Goal: Information Seeking & Learning: Learn about a topic

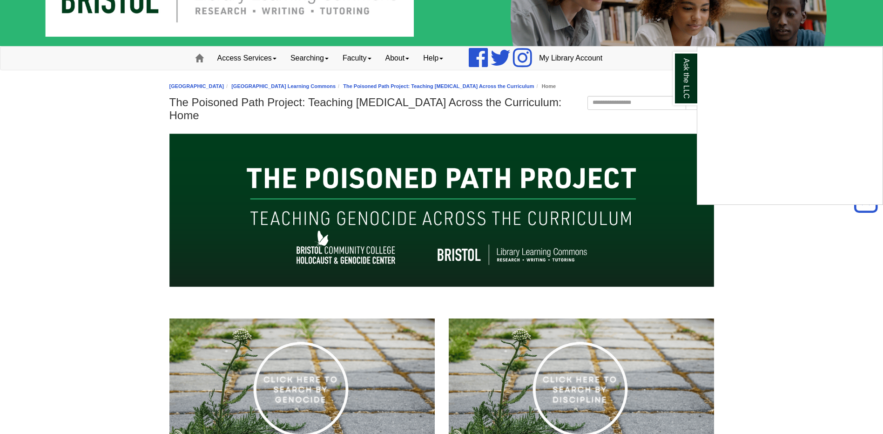
scroll to position [47, 0]
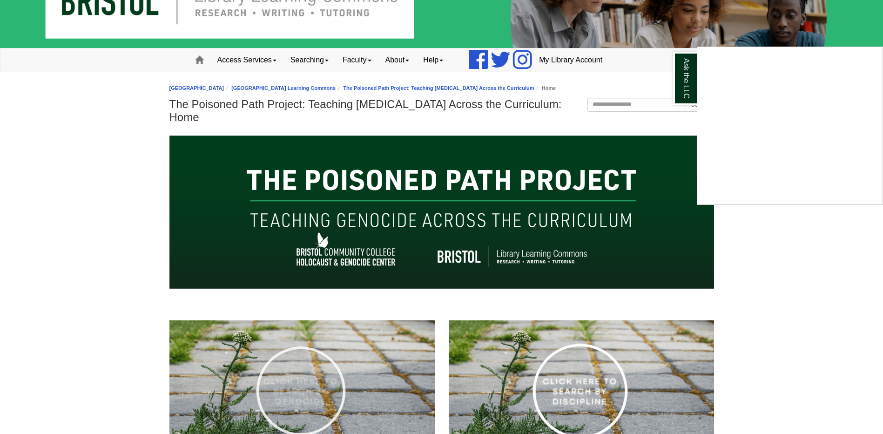
click at [284, 380] on div "Ask the LLC" at bounding box center [441, 217] width 883 height 434
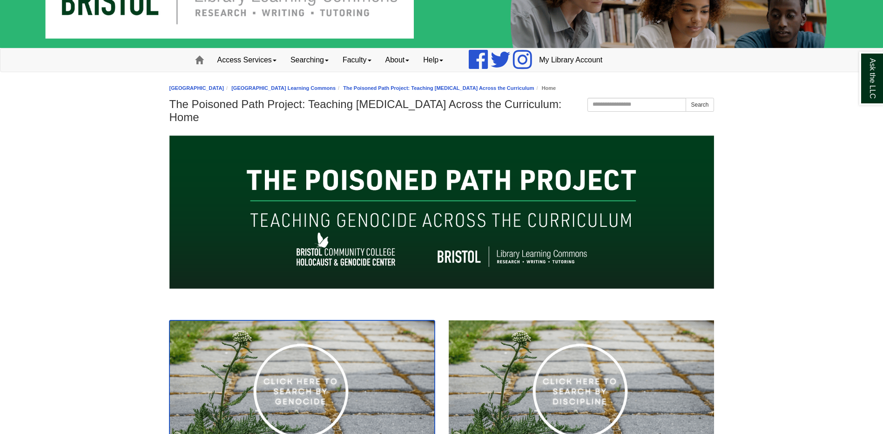
click at [284, 380] on img at bounding box center [301, 394] width 265 height 149
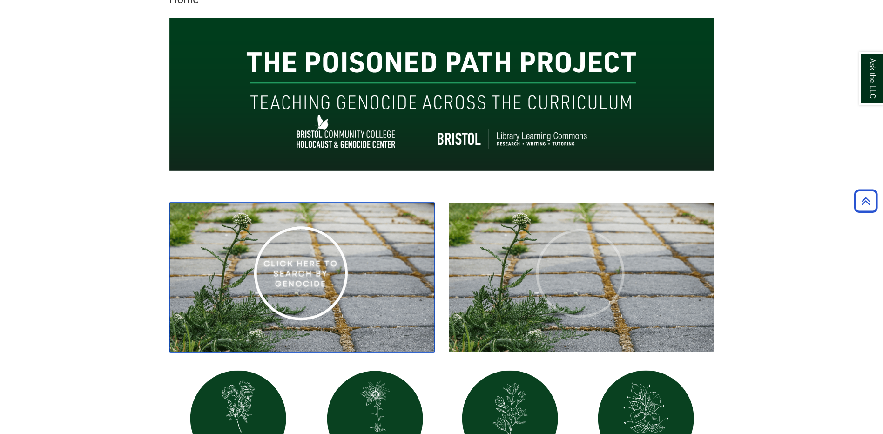
scroll to position [157, 0]
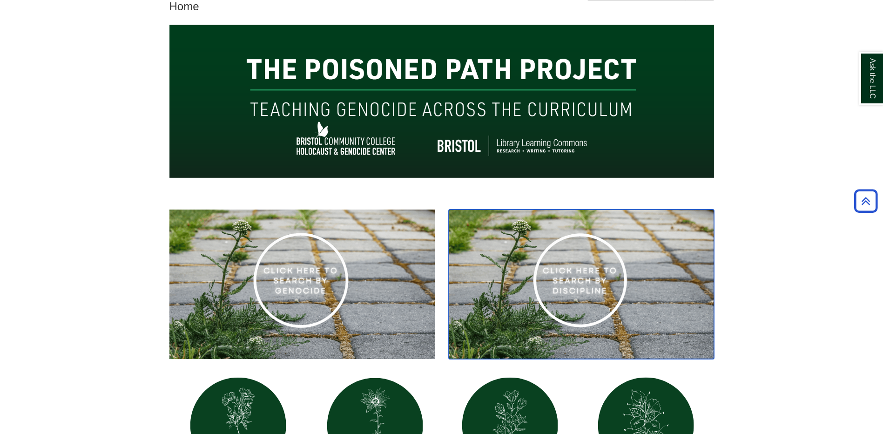
click at [574, 280] on img at bounding box center [581, 283] width 265 height 149
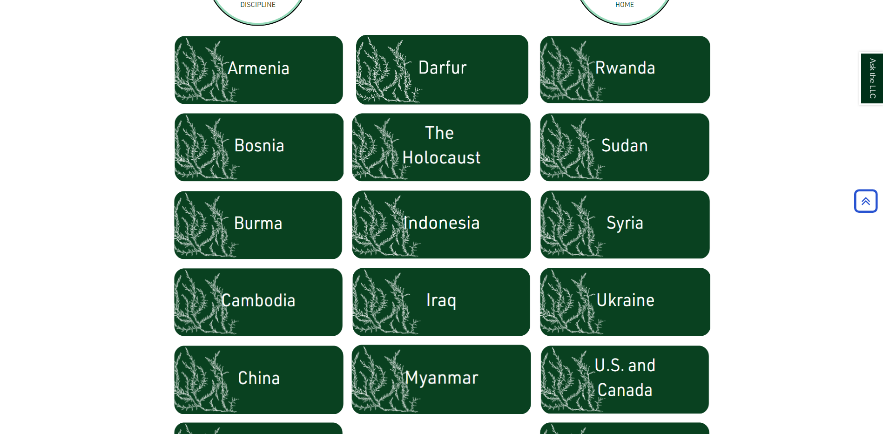
scroll to position [465, 0]
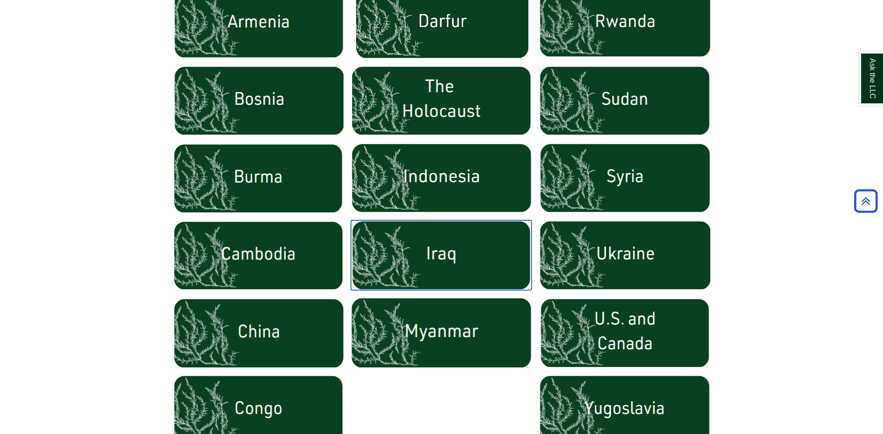
click at [402, 272] on img at bounding box center [441, 255] width 181 height 70
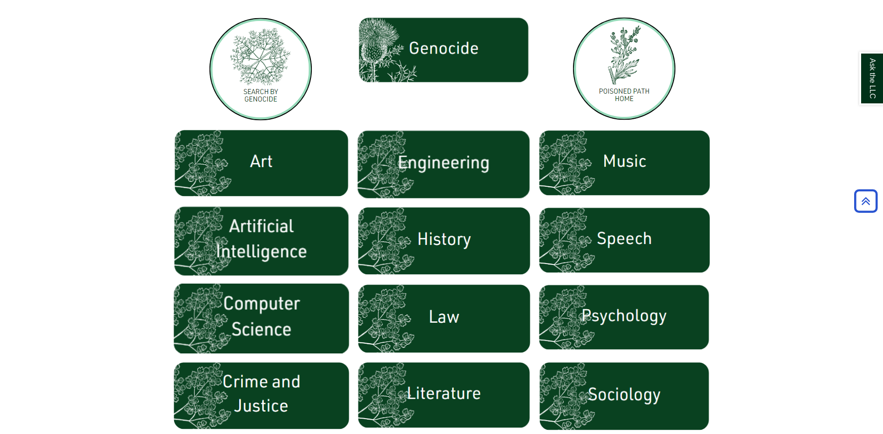
scroll to position [326, 0]
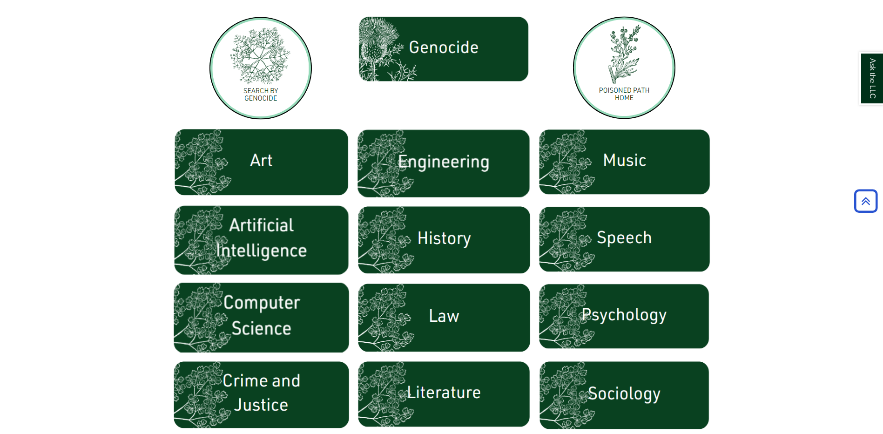
click at [261, 218] on img at bounding box center [261, 240] width 177 height 70
click at [242, 238] on img at bounding box center [261, 240] width 177 height 70
click at [269, 232] on img at bounding box center [261, 240] width 177 height 70
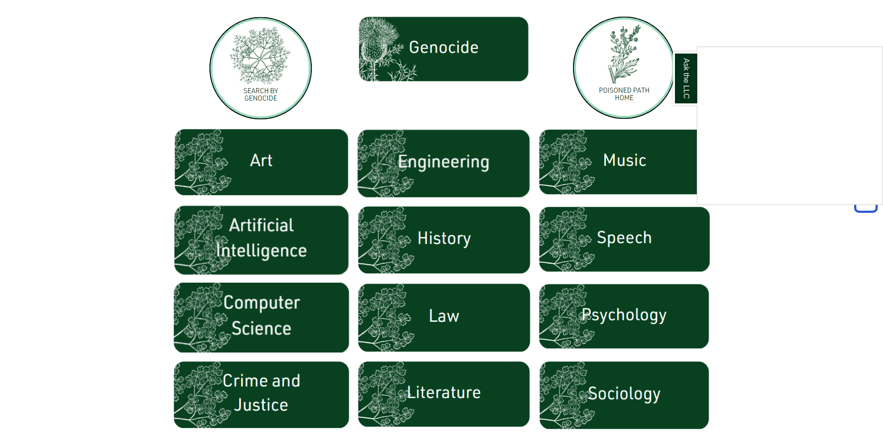
click at [252, 237] on div "Ask the LLC" at bounding box center [441, 217] width 883 height 434
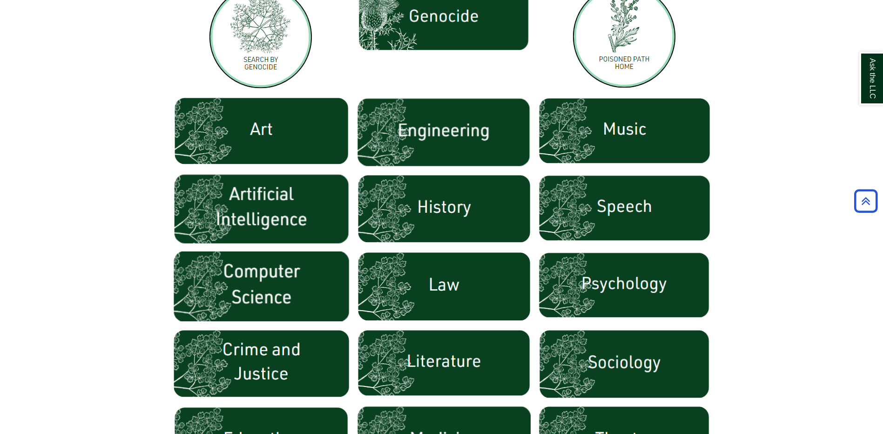
scroll to position [372, 0]
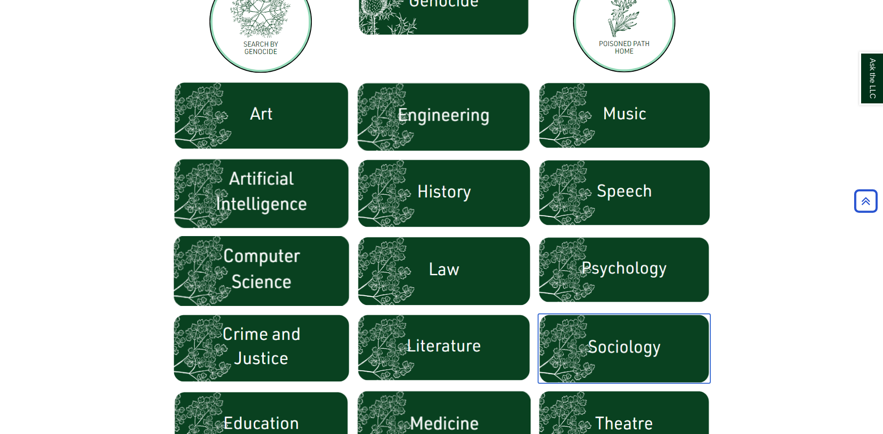
click at [665, 329] on img at bounding box center [624, 348] width 172 height 69
